Goal: Find specific page/section: Find specific page/section

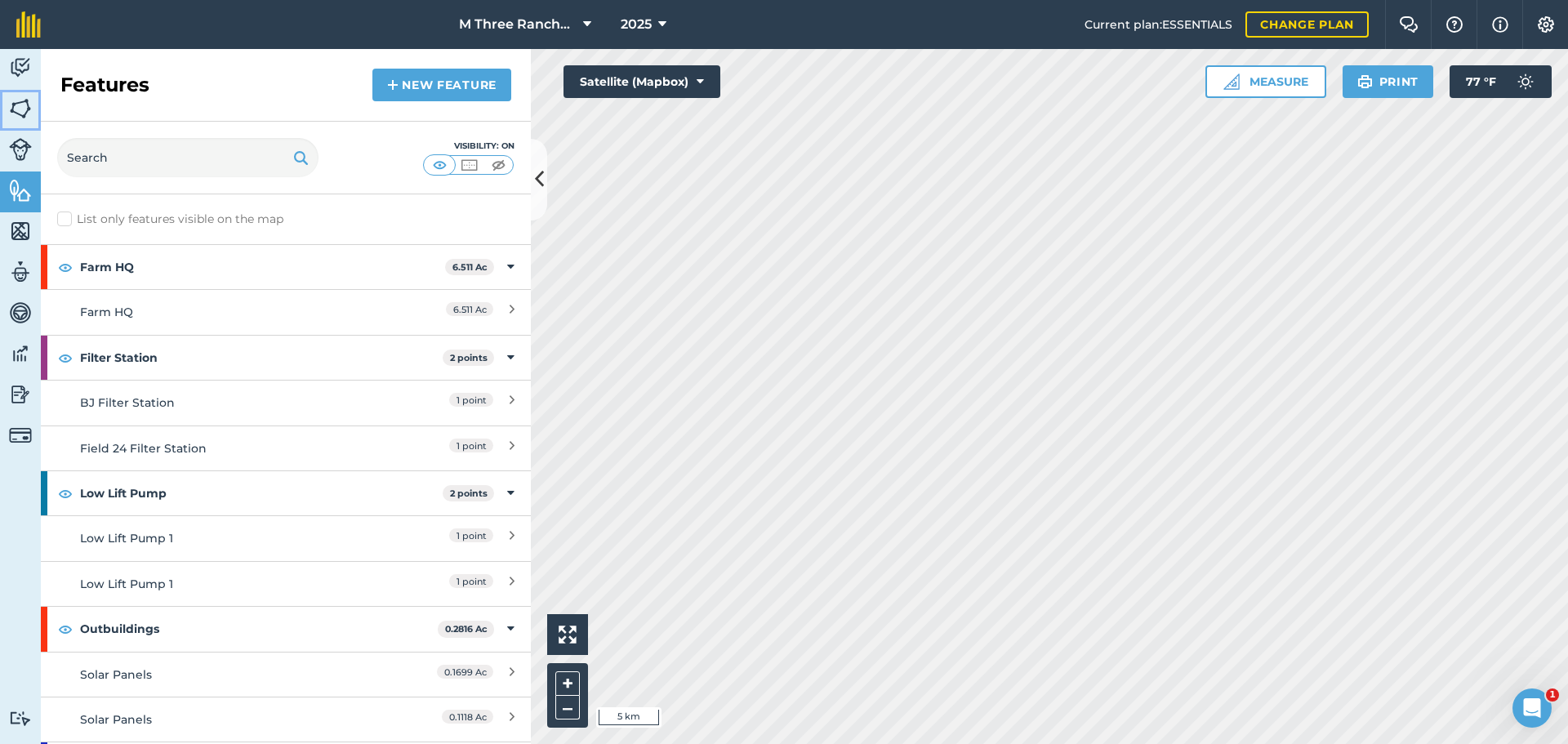
click at [29, 106] on img at bounding box center [20, 108] width 23 height 25
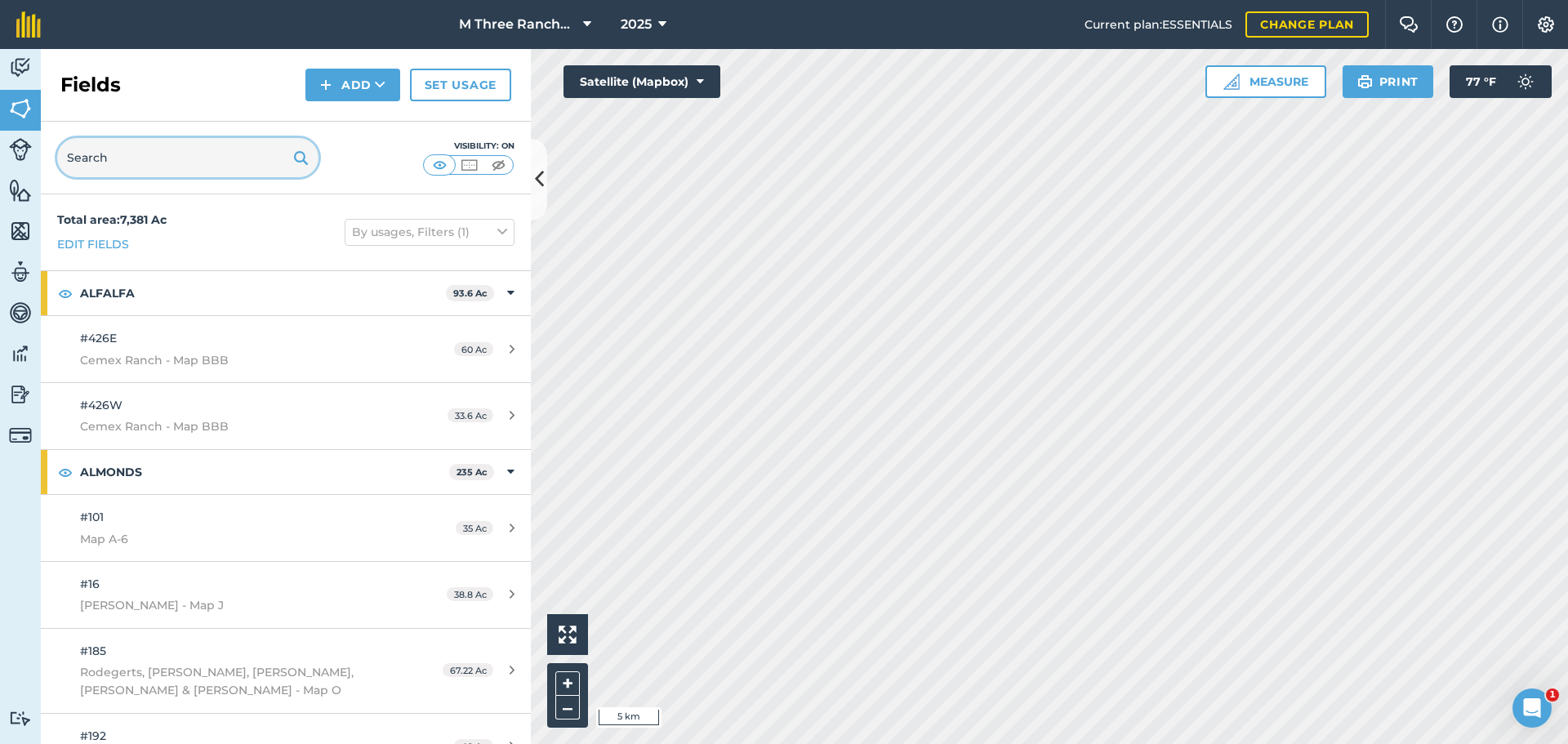
click at [130, 152] on input "text" at bounding box center [187, 157] width 261 height 39
click at [83, 143] on input "text" at bounding box center [187, 157] width 261 height 39
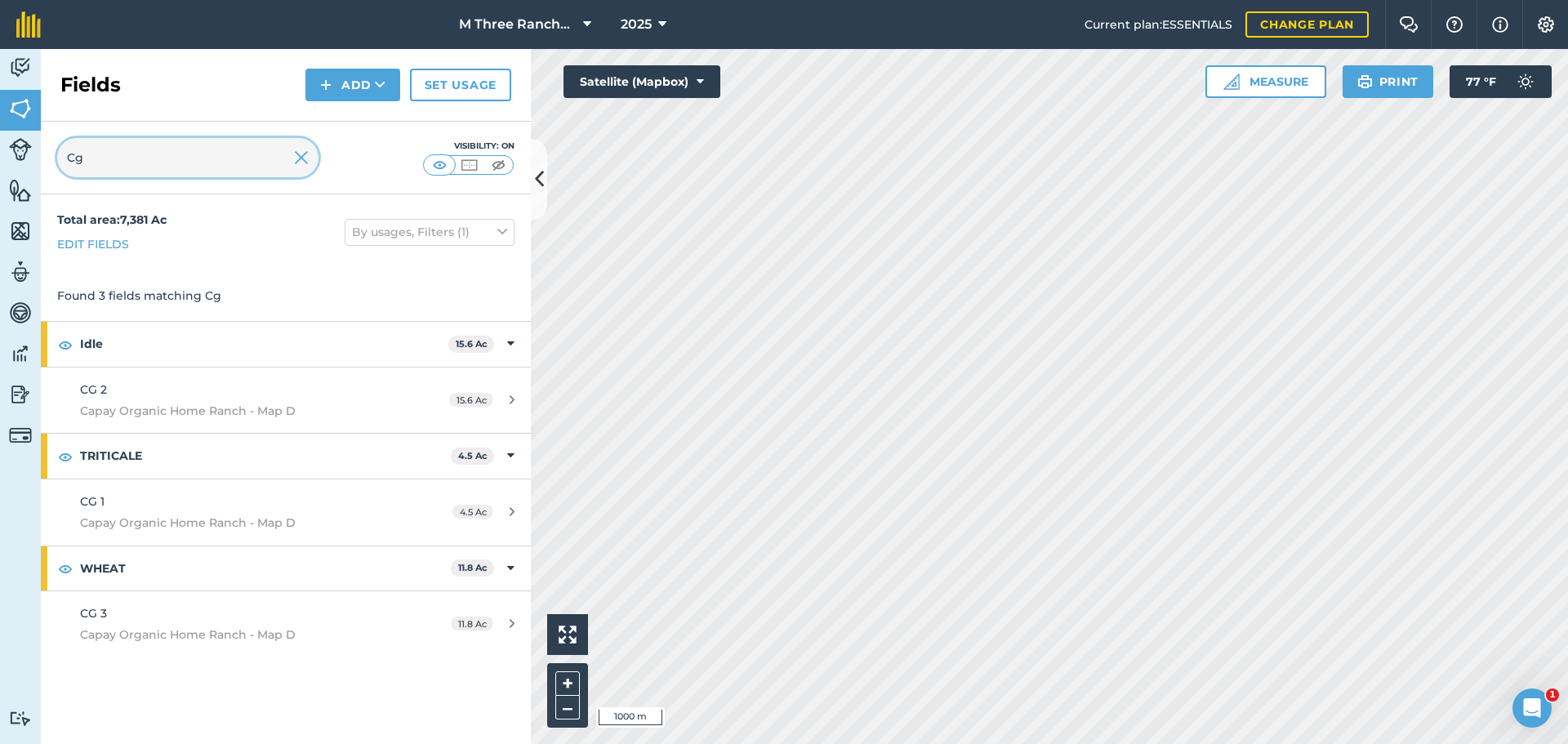
type input "Cg"
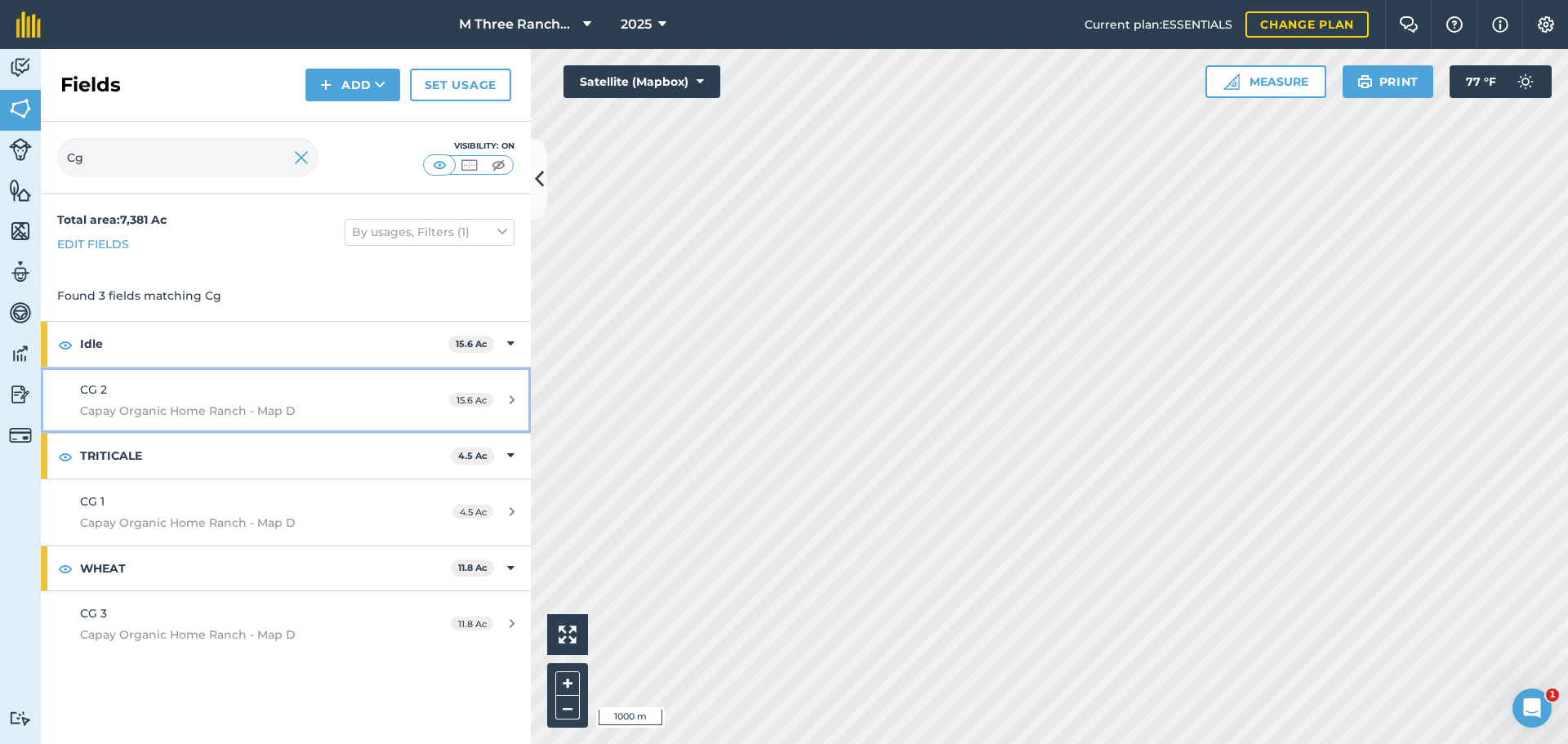
click at [236, 404] on span "Capay Organic Home Ranch - Map D" at bounding box center [233, 411] width 307 height 18
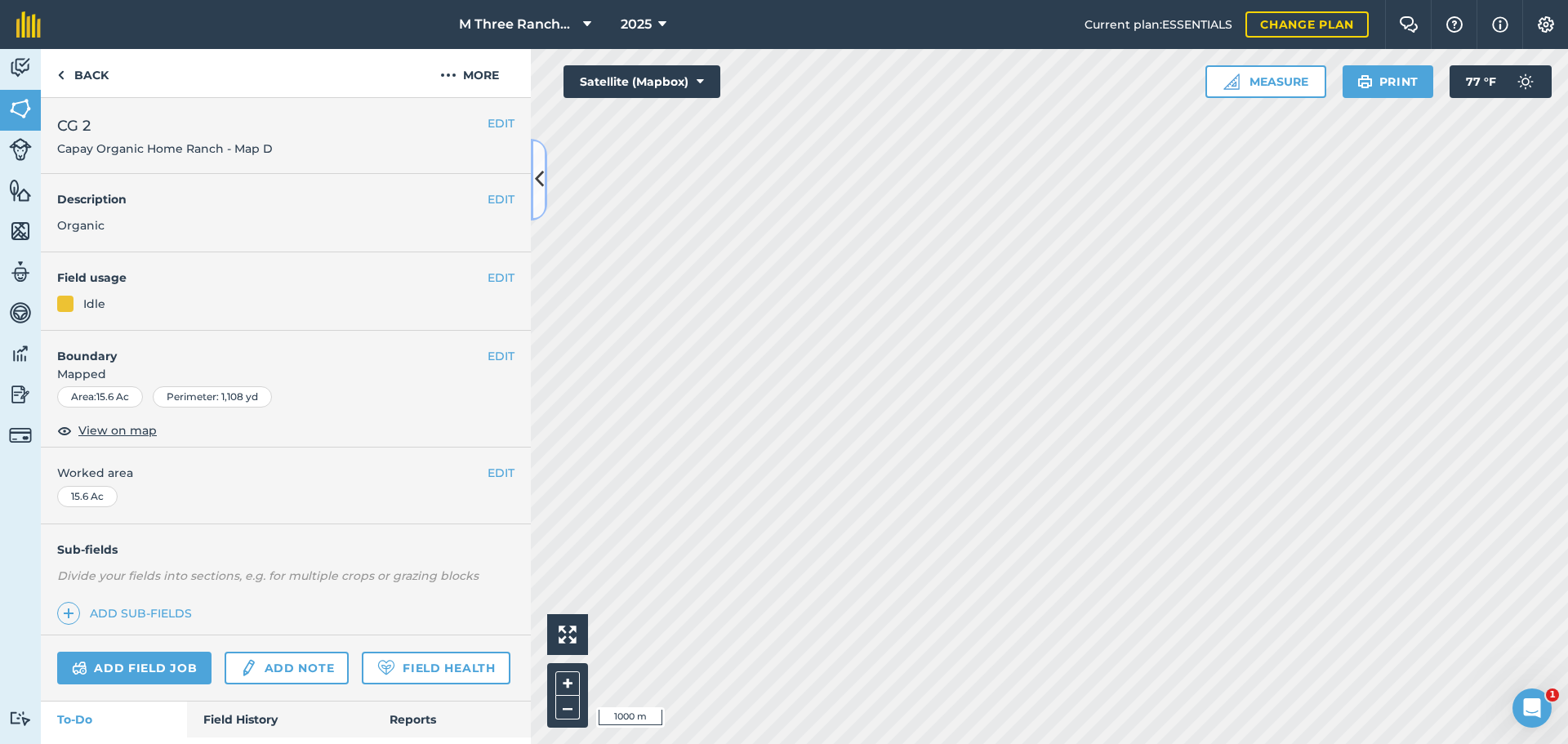
click at [537, 186] on icon at bounding box center [539, 179] width 9 height 29
